Goal: Task Accomplishment & Management: Manage account settings

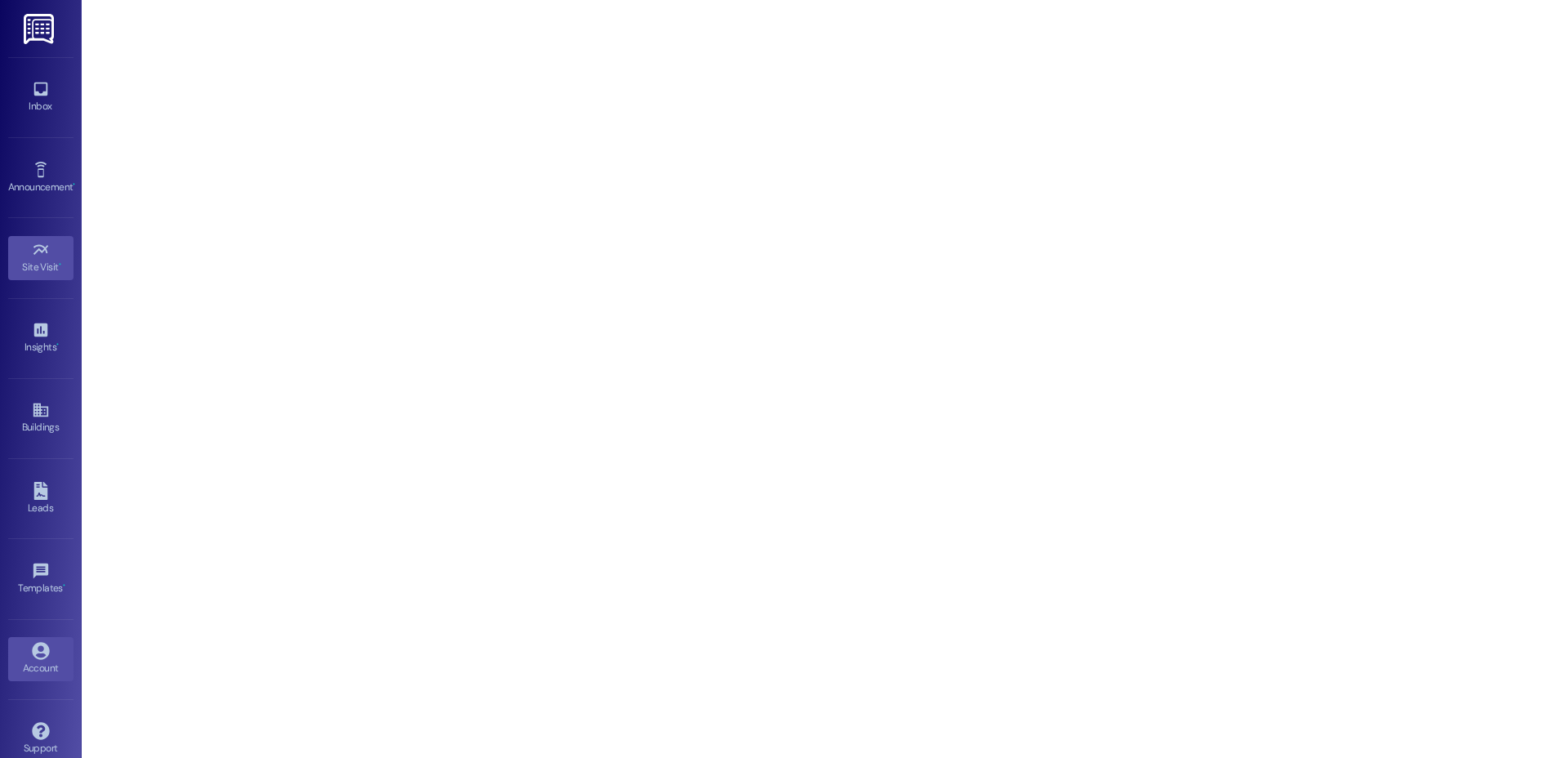
click at [45, 669] on div "Account" at bounding box center [41, 667] width 82 height 17
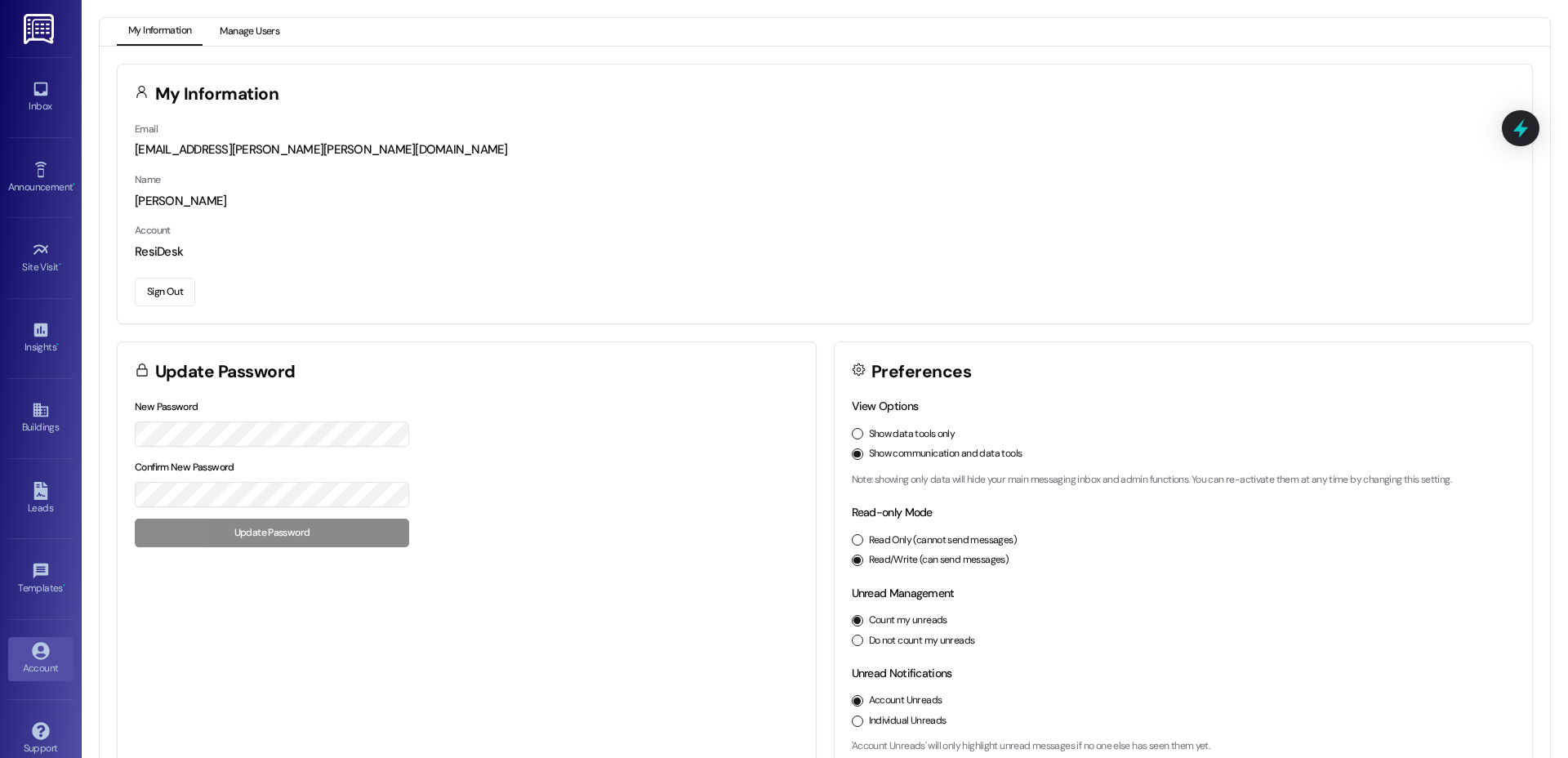
click at [259, 32] on button "Manage Users" at bounding box center [249, 31] width 82 height 27
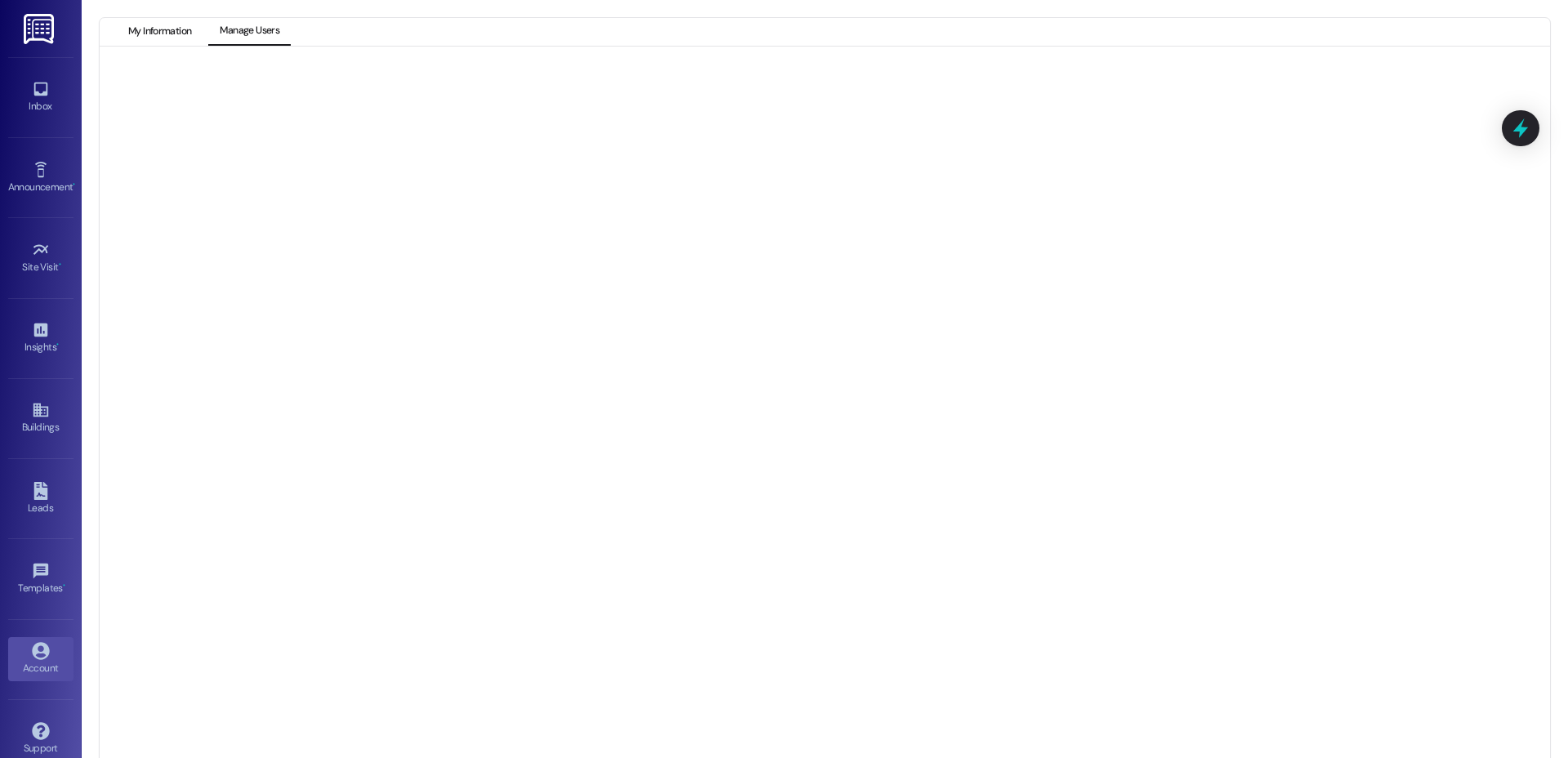
click at [152, 38] on button "My Information" at bounding box center [160, 31] width 86 height 27
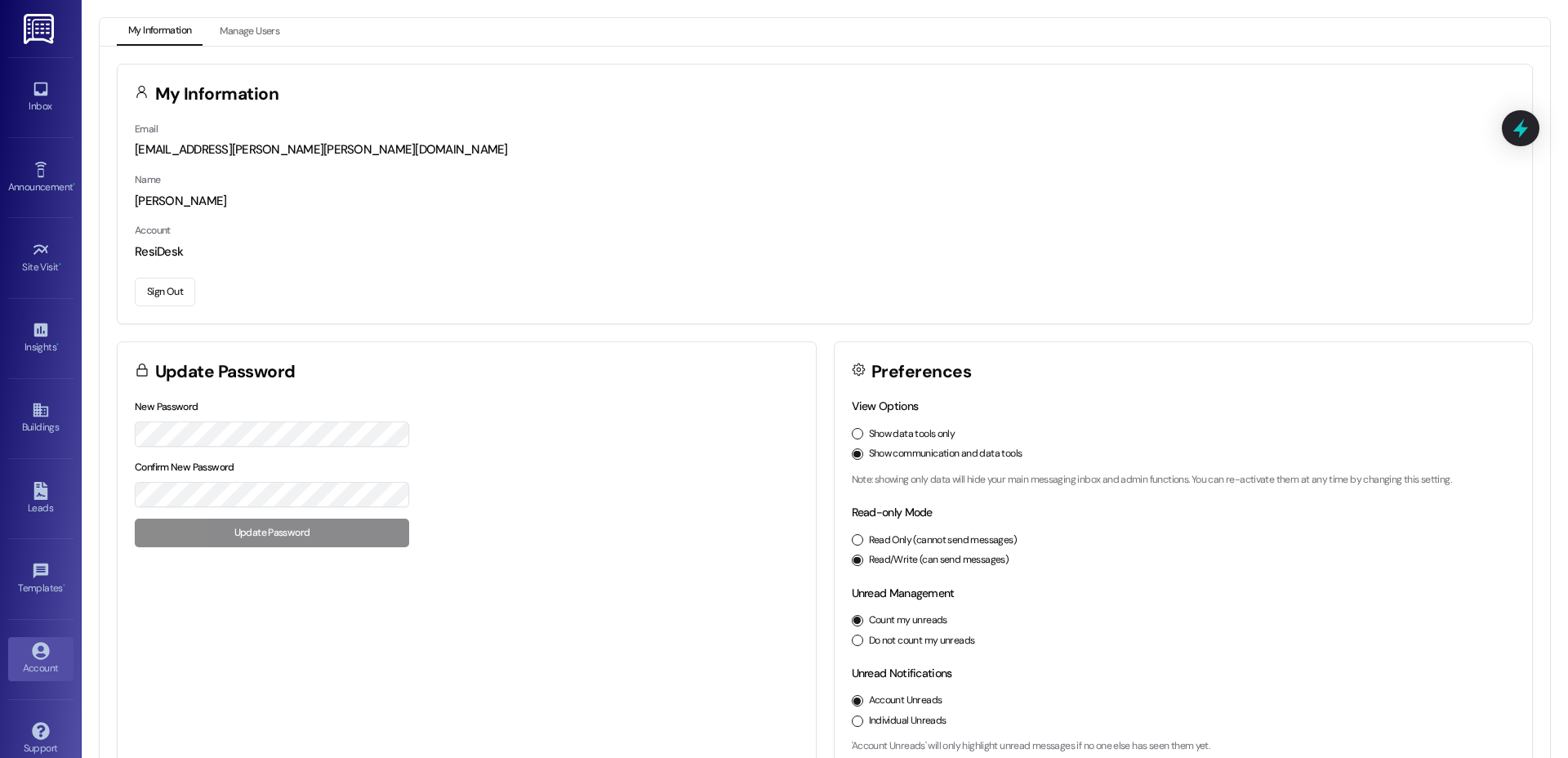
click at [164, 284] on button "Sign Out" at bounding box center [165, 291] width 61 height 28
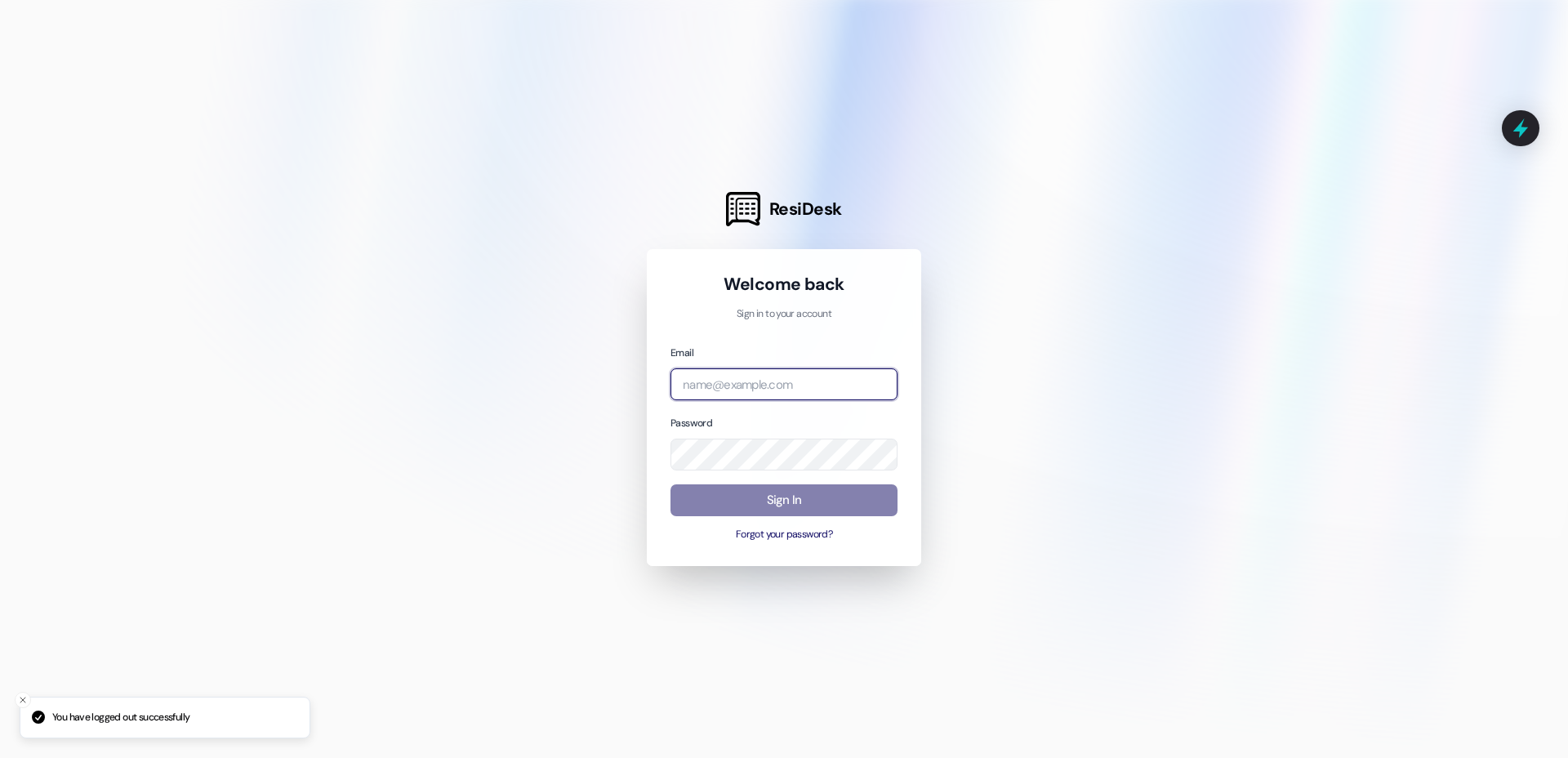
drag, startPoint x: 783, startPoint y: 371, endPoint x: 777, endPoint y: 378, distance: 9.2
click at [783, 371] on input "email" at bounding box center [784, 384] width 227 height 32
click at [0, 757] on com-1password-button at bounding box center [0, 758] width 0 height 0
type input "v"
type input "e"
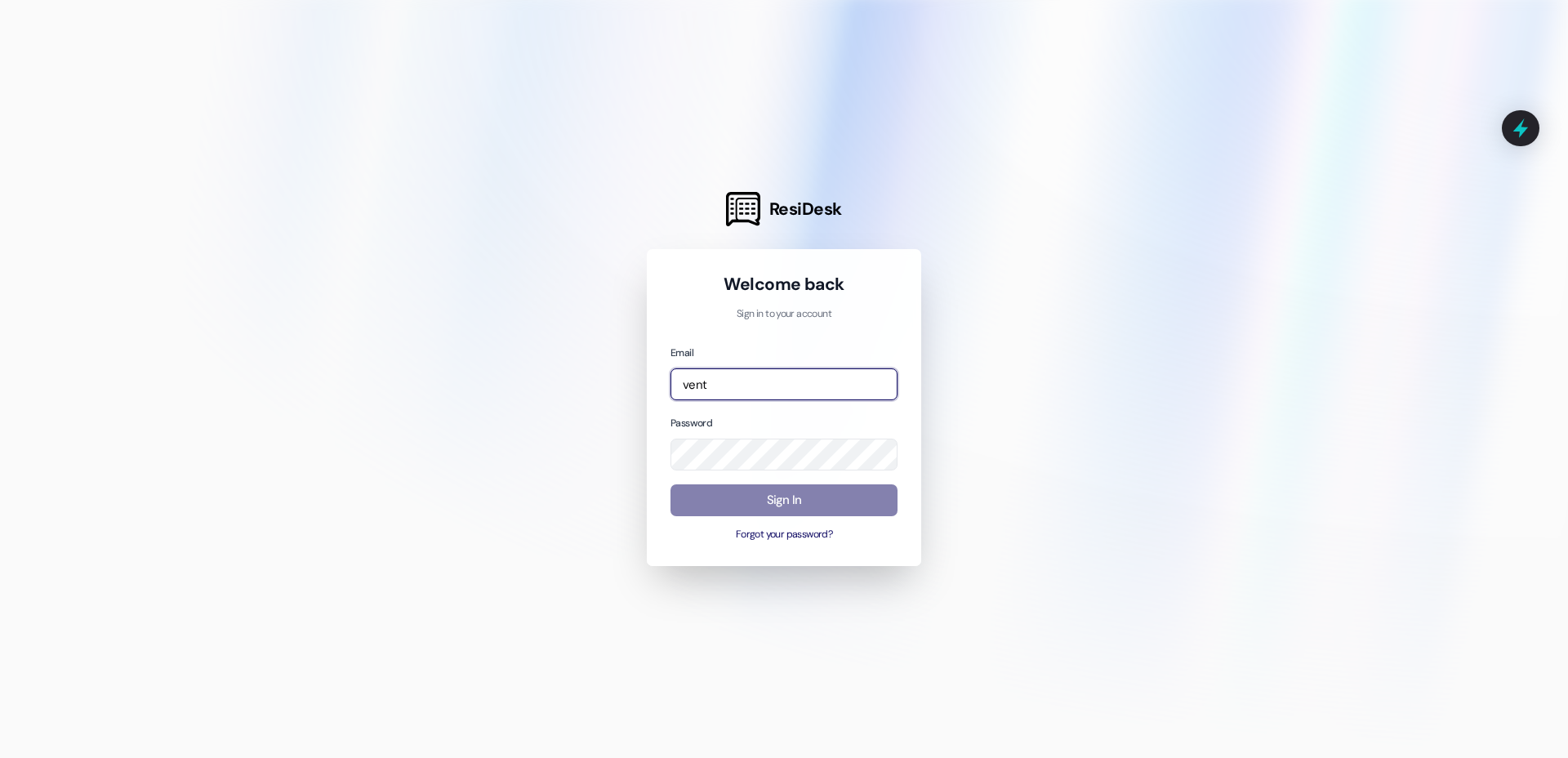
click at [0, 757] on com-1password-button at bounding box center [0, 758] width 0 height 0
type input "v"
click at [0, 757] on com-1password-button at bounding box center [0, 758] width 0 height 0
type input "[EMAIL_ADDRESS][DOMAIN_NAME]"
